Goal: Information Seeking & Learning: Learn about a topic

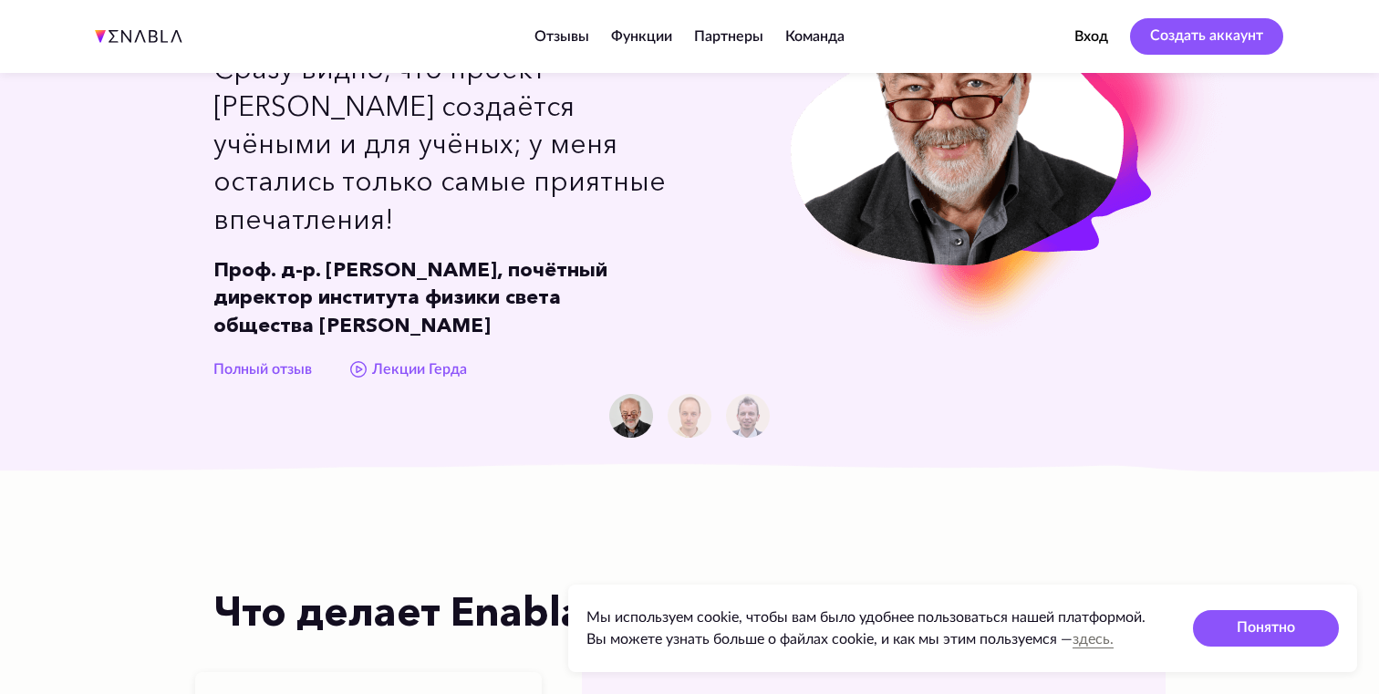
scroll to position [1333, 0]
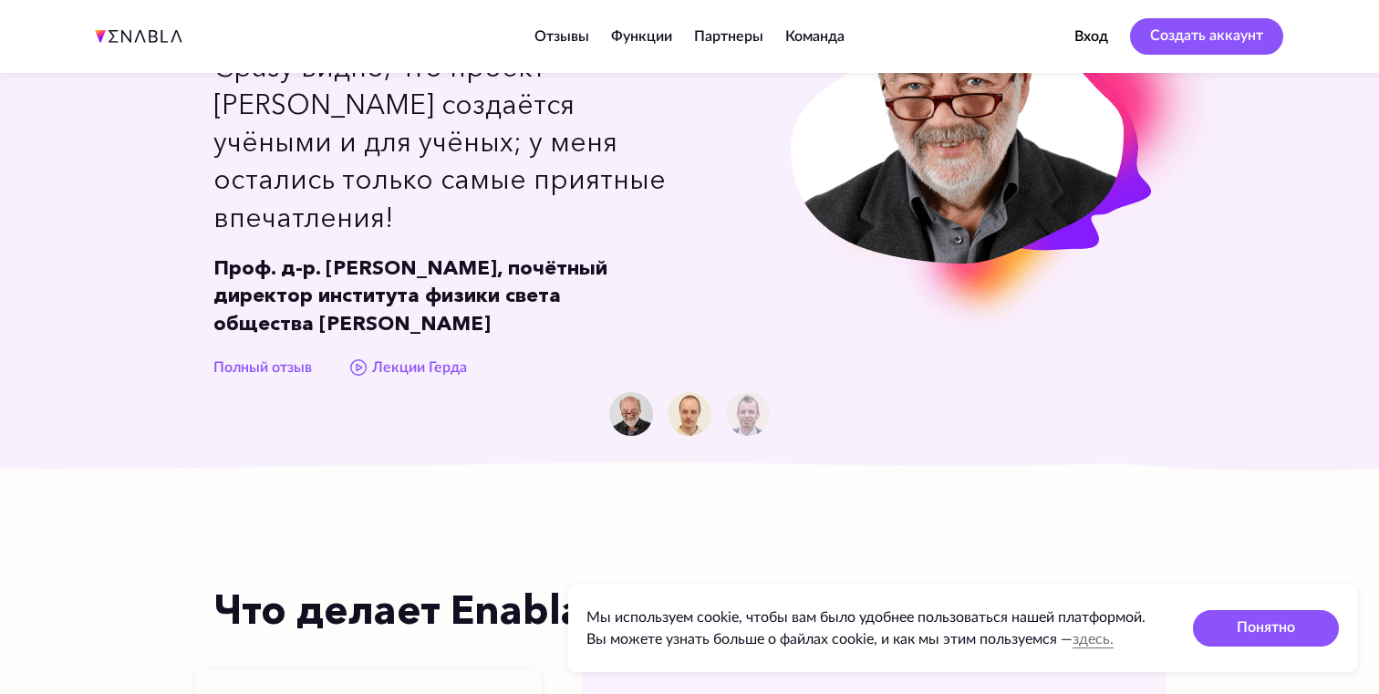
click at [692, 392] on img at bounding box center [690, 414] width 44 height 44
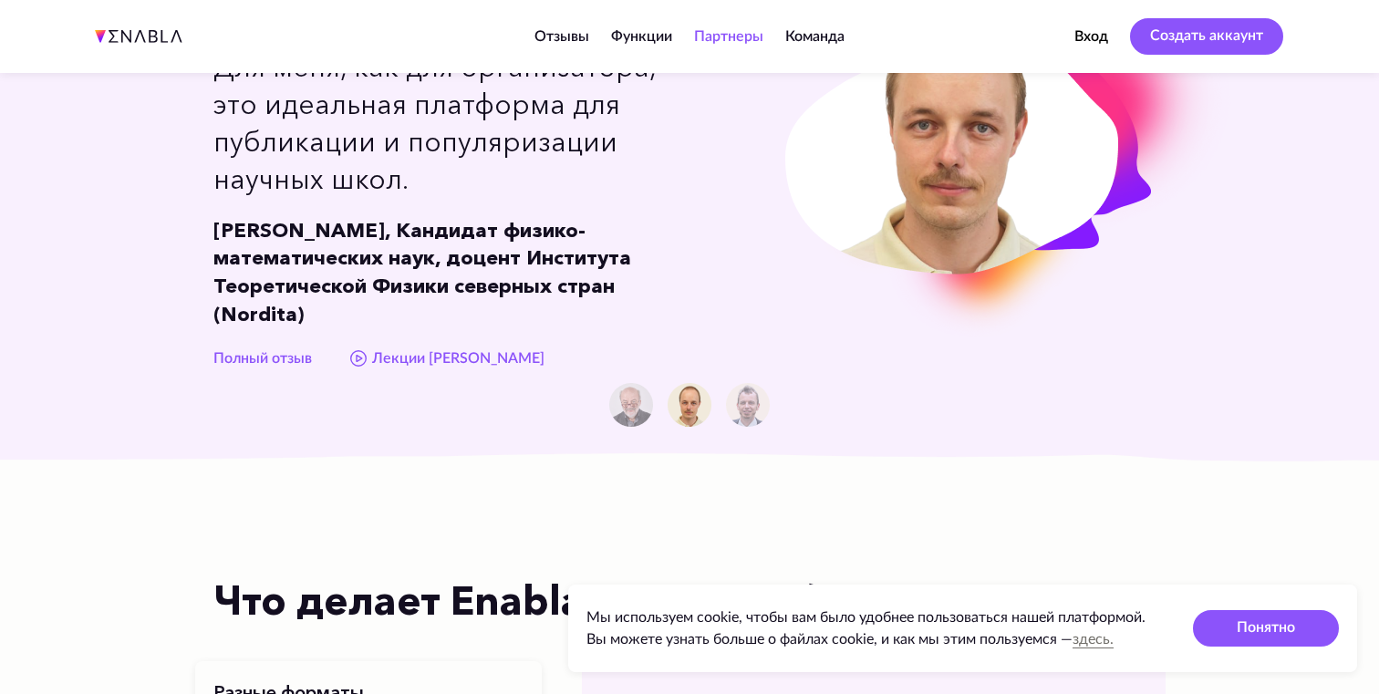
click at [733, 36] on link "Партнеры" at bounding box center [728, 36] width 69 height 15
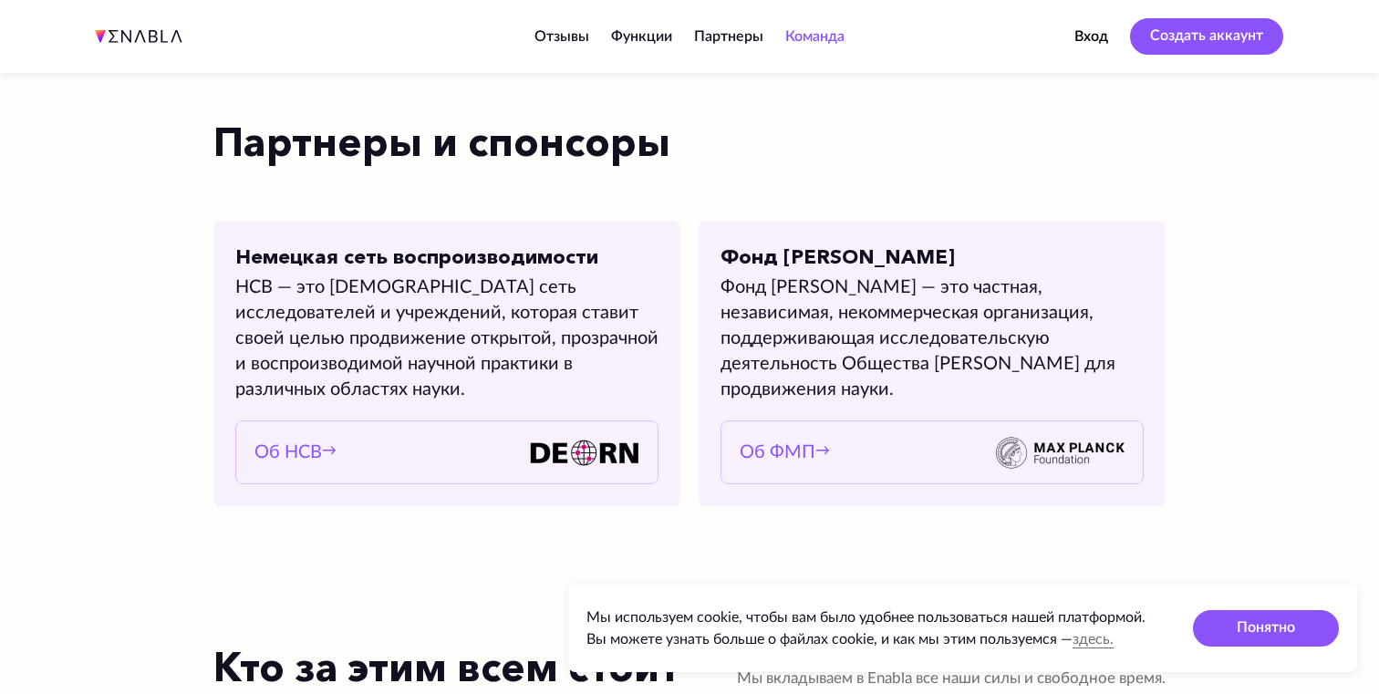
click at [785, 34] on link "Команда" at bounding box center [814, 36] width 59 height 15
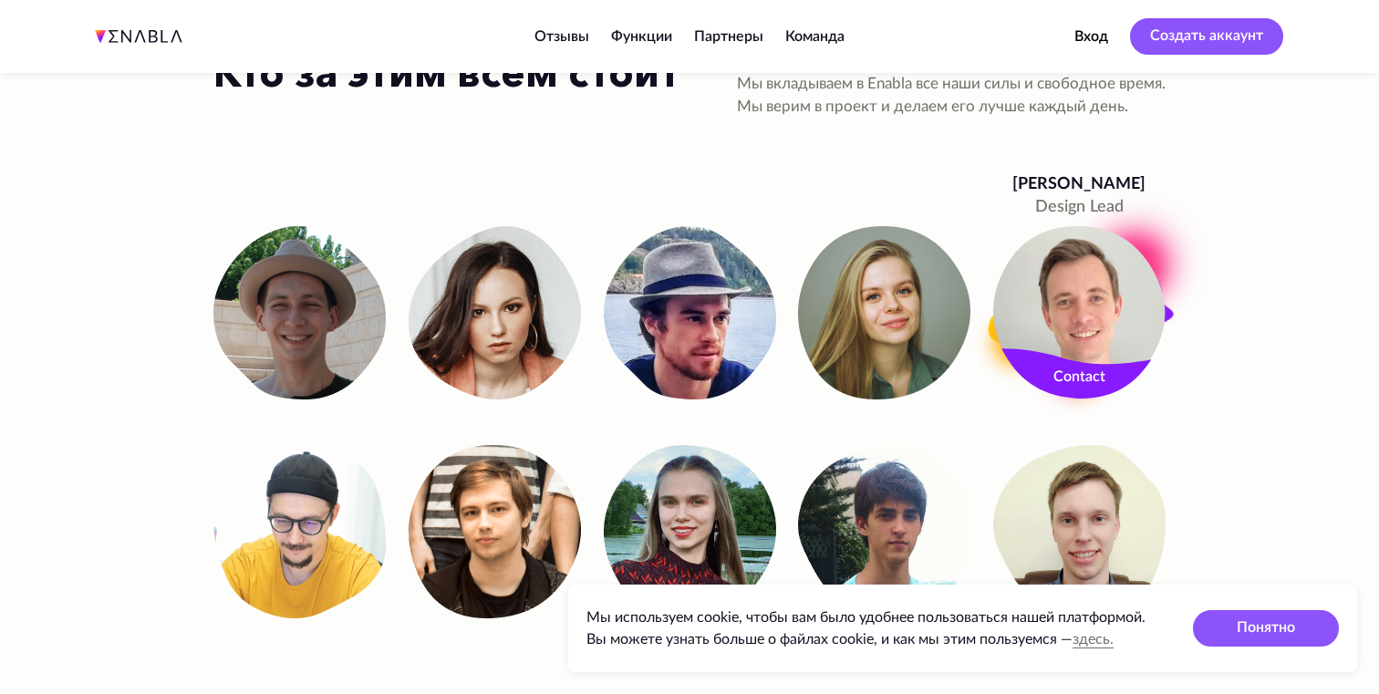
scroll to position [3578, 0]
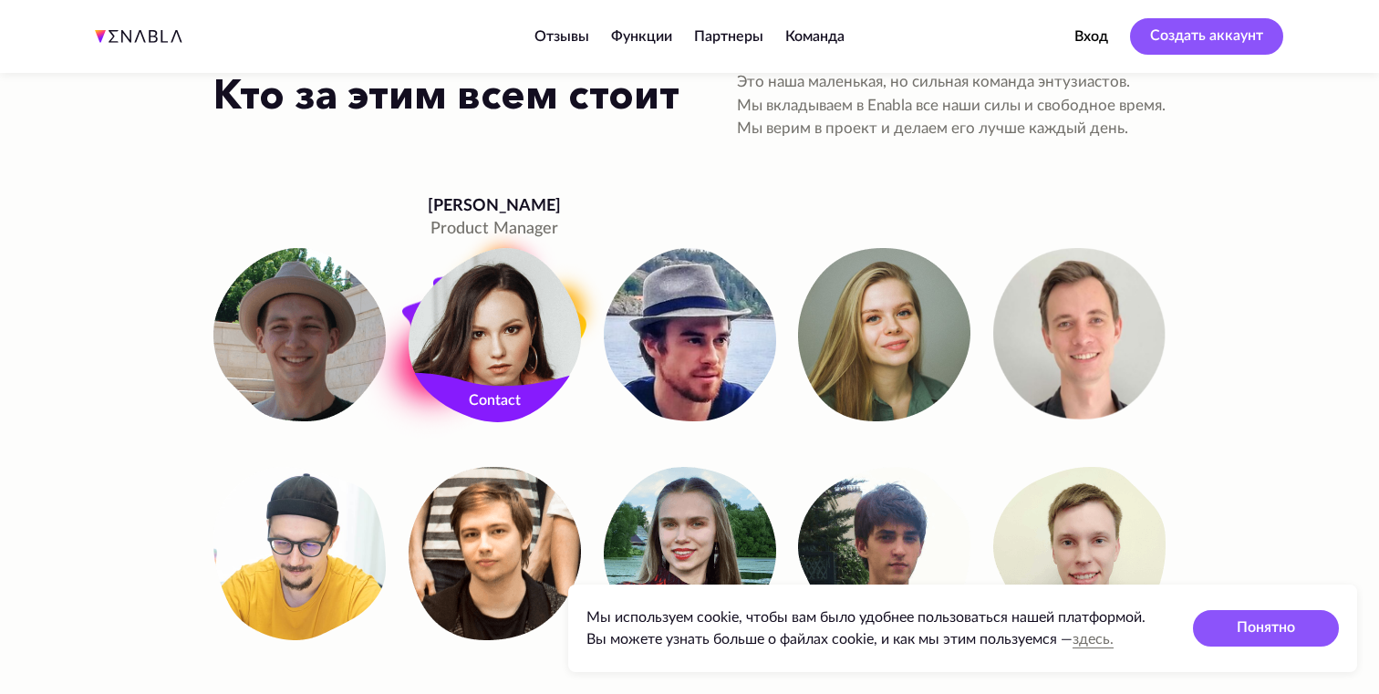
click at [495, 402] on link "Contact" at bounding box center [495, 403] width 172 height 36
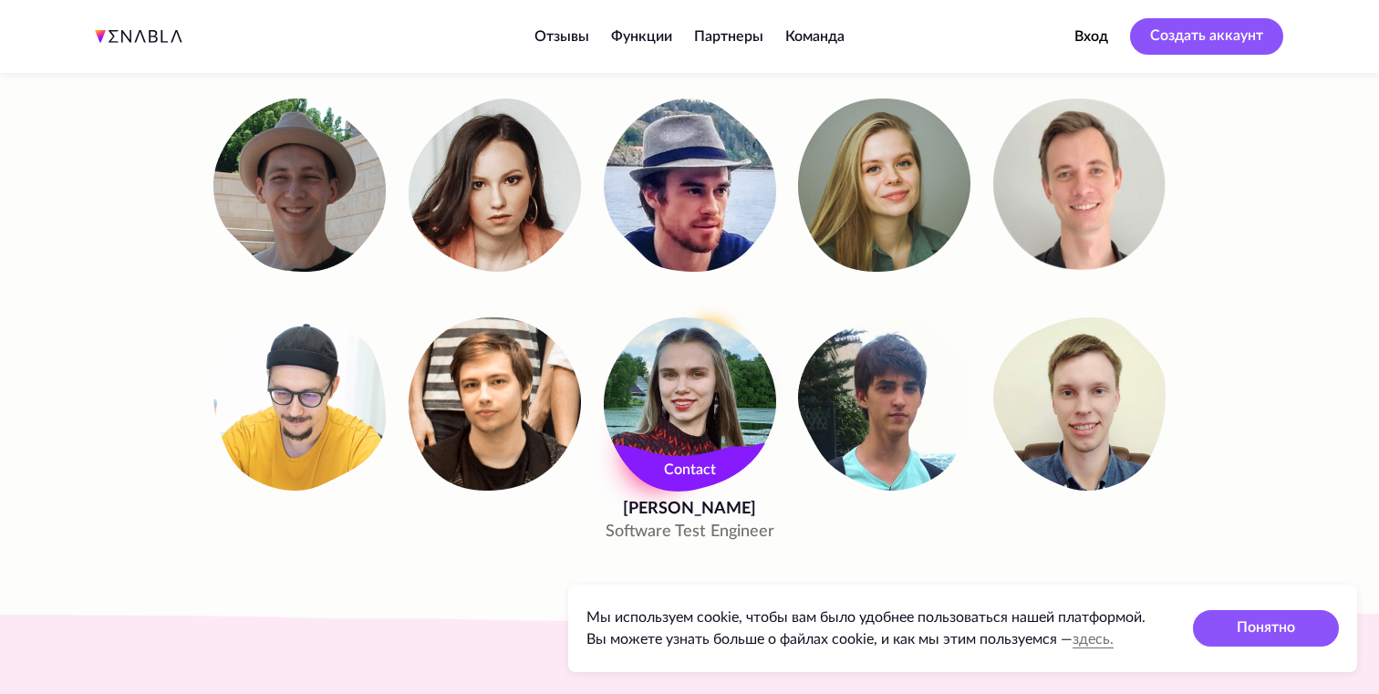
scroll to position [3729, 0]
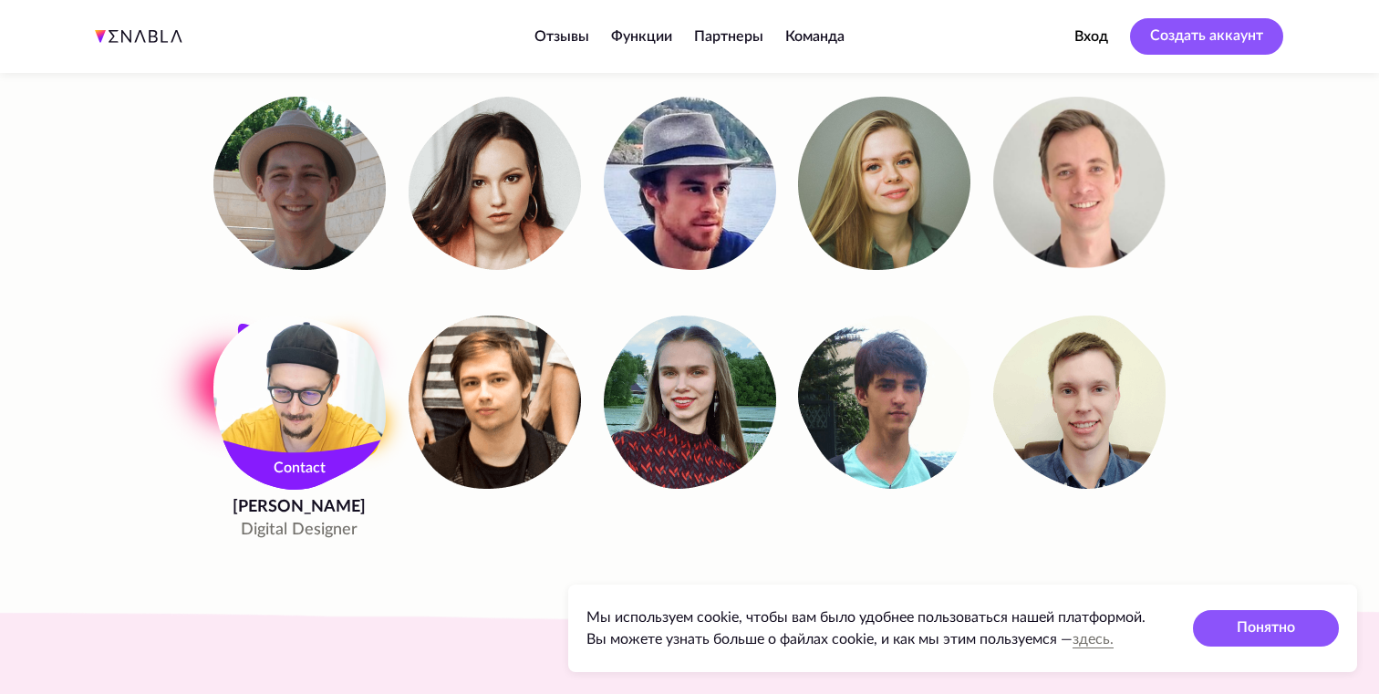
click at [297, 470] on link "Contact" at bounding box center [299, 470] width 172 height 36
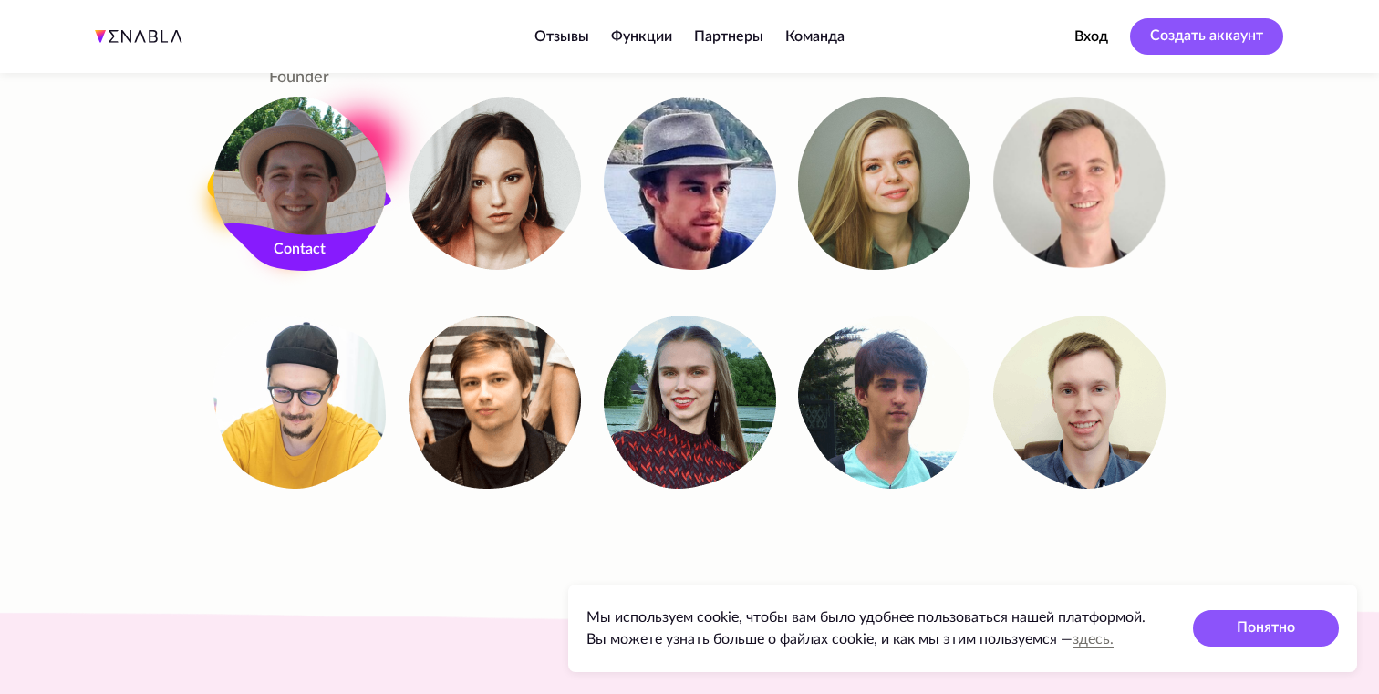
click at [287, 252] on link "Contact" at bounding box center [299, 252] width 172 height 36
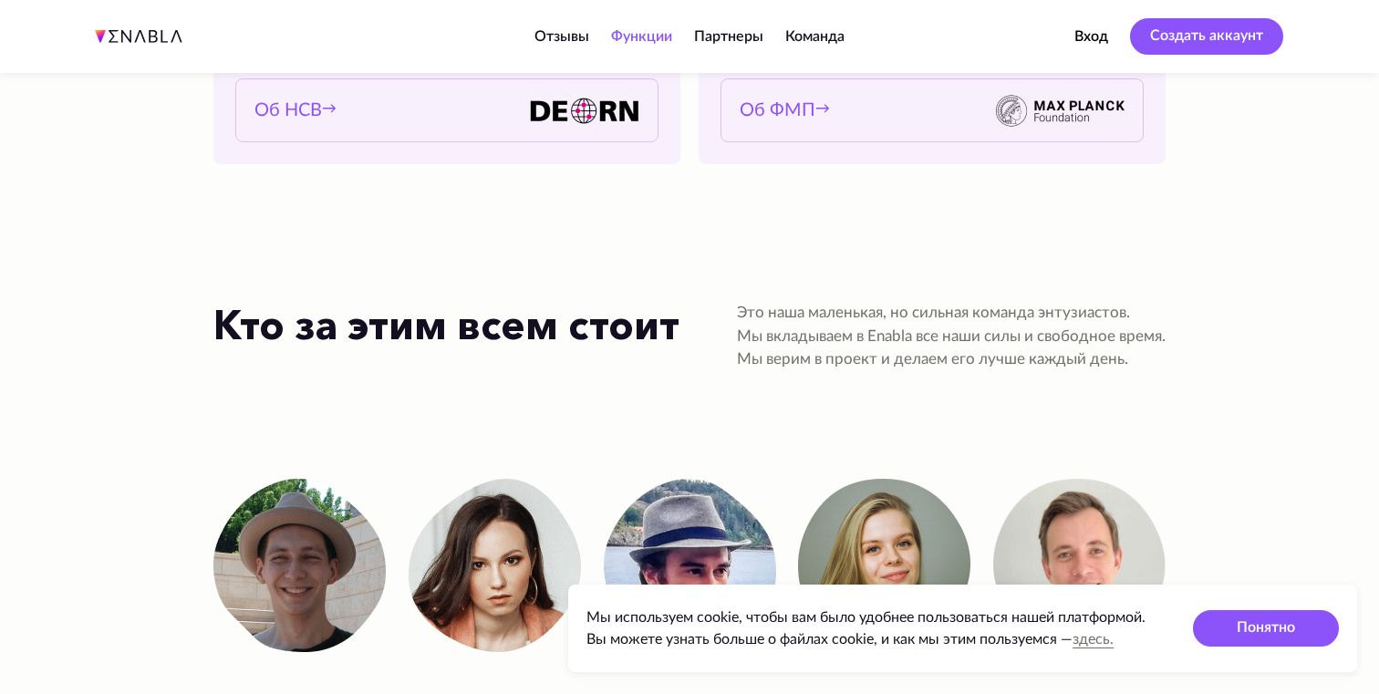
click at [651, 36] on link "Функции" at bounding box center [641, 36] width 61 height 15
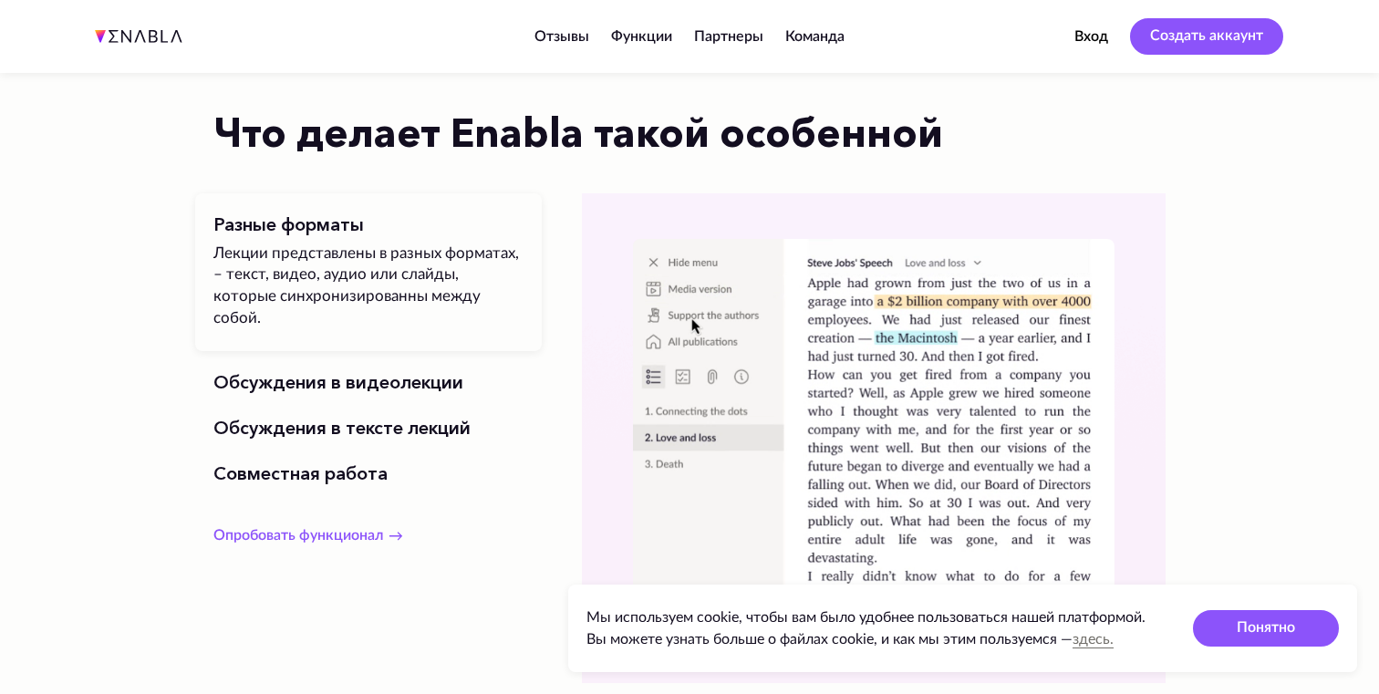
scroll to position [1799, 0]
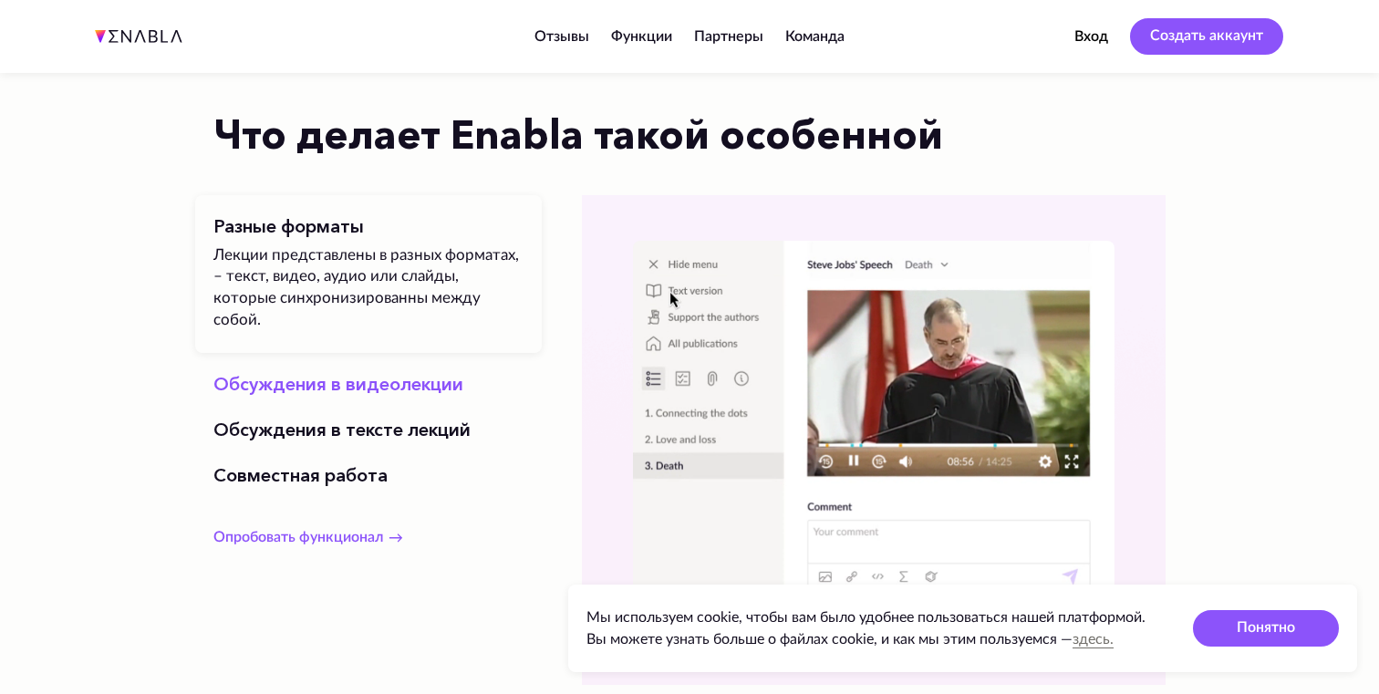
click at [377, 373] on span "Обсуждения в видеолекции" at bounding box center [338, 384] width 250 height 22
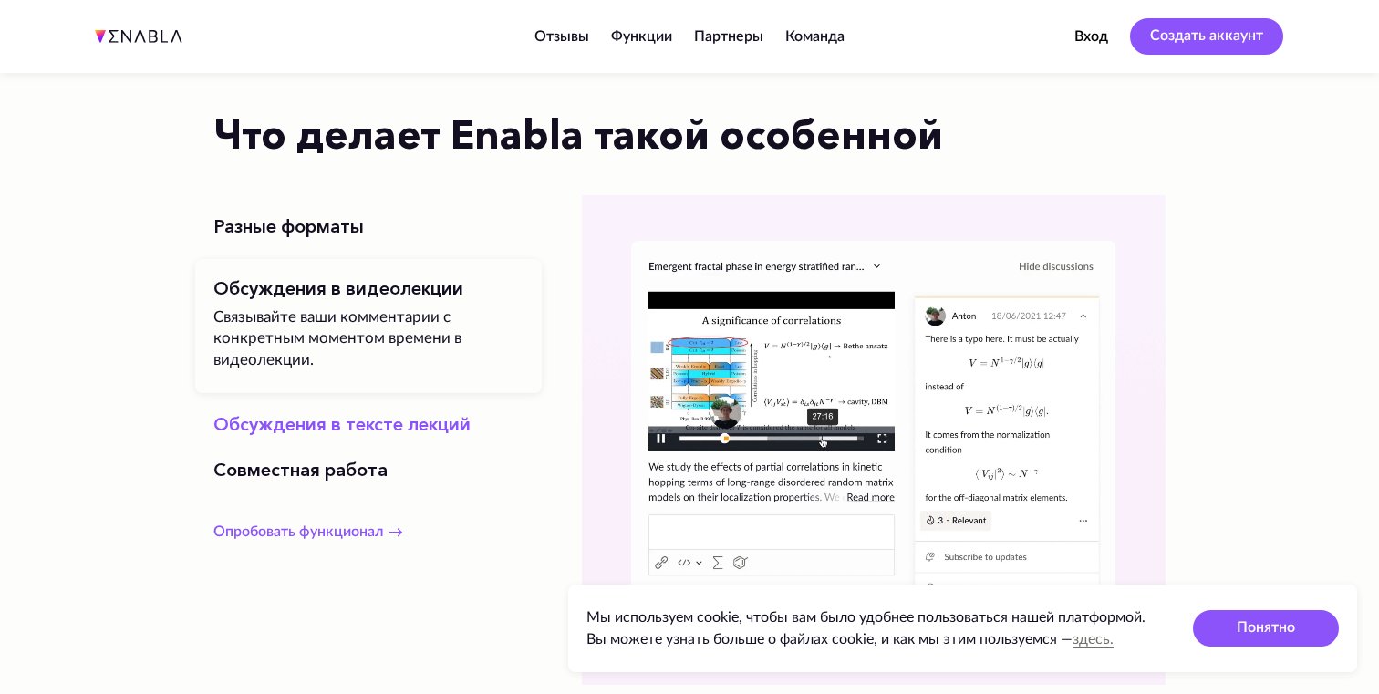
click at [374, 423] on span "Обсуждения в тексте лекций" at bounding box center [341, 424] width 257 height 22
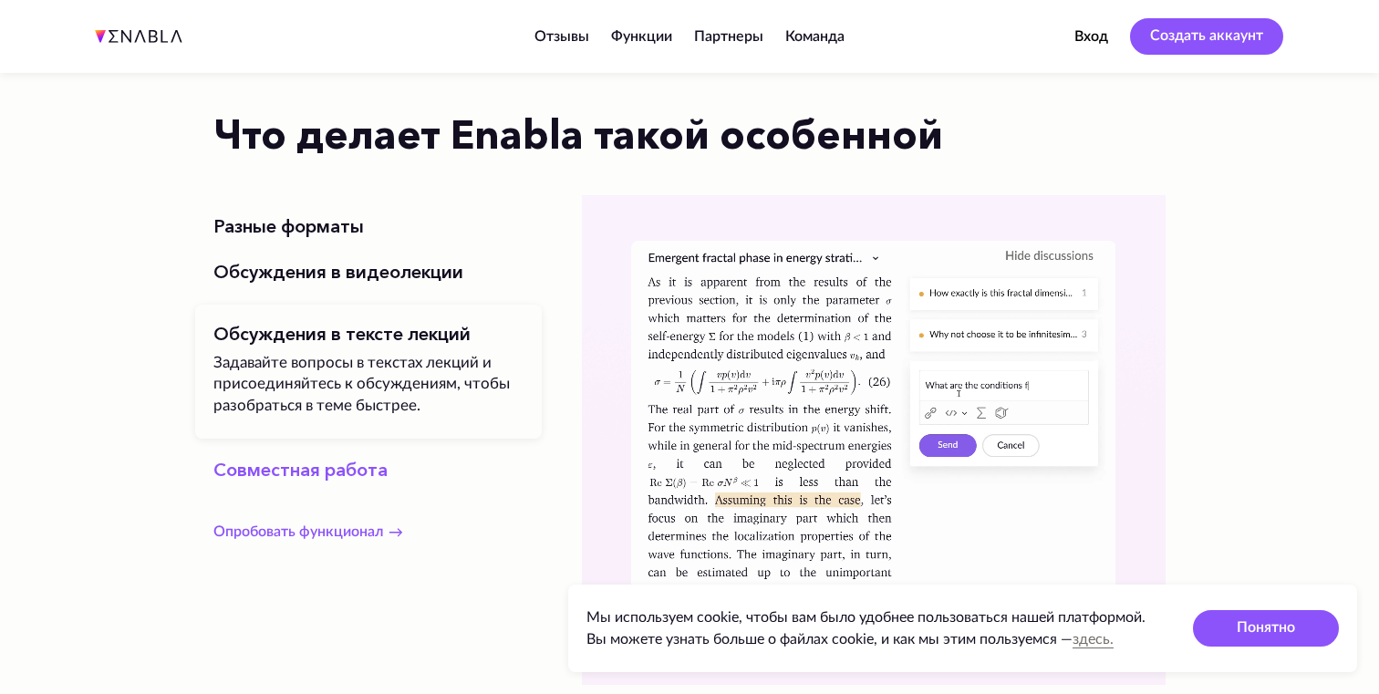
click at [367, 464] on span "Совместная работа" at bounding box center [300, 470] width 174 height 22
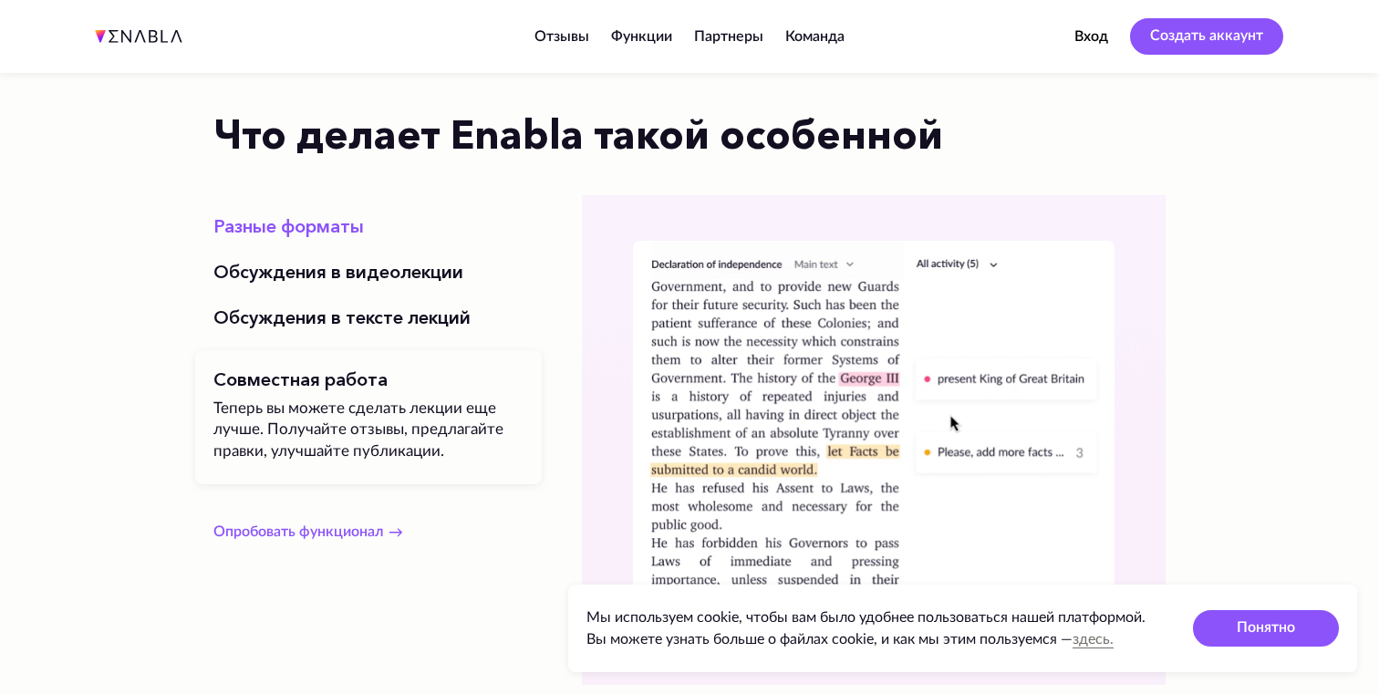
click at [316, 235] on span "Разные форматы" at bounding box center [288, 226] width 151 height 22
